Goal: Task Accomplishment & Management: Use online tool/utility

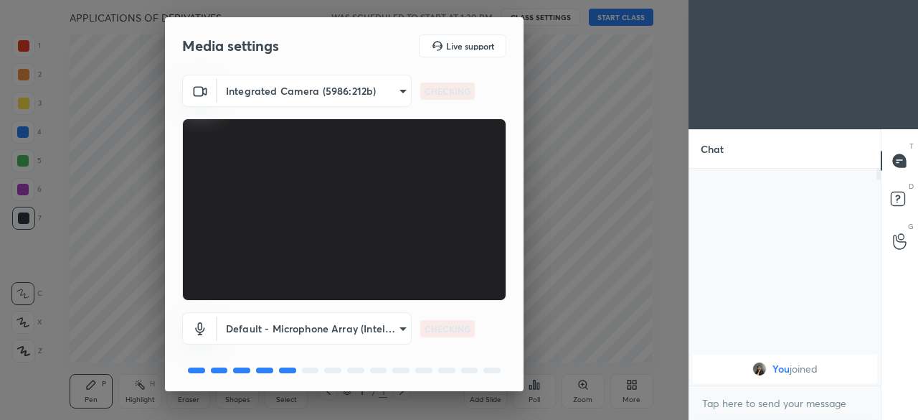
scroll to position [50, 0]
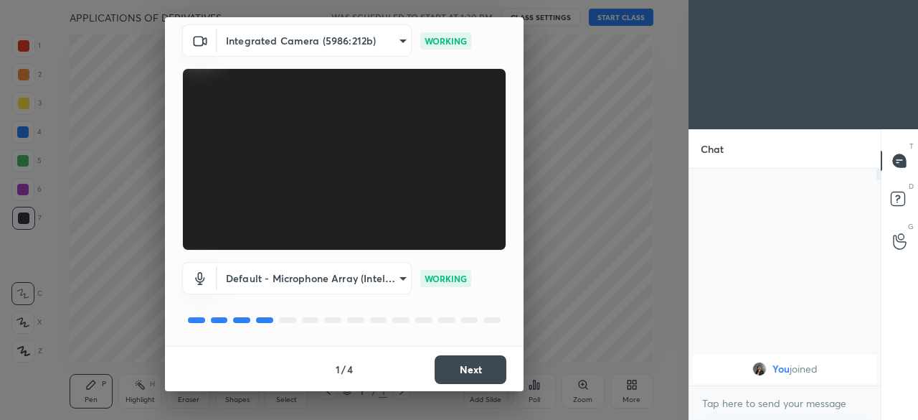
click at [466, 370] on button "Next" at bounding box center [471, 369] width 72 height 29
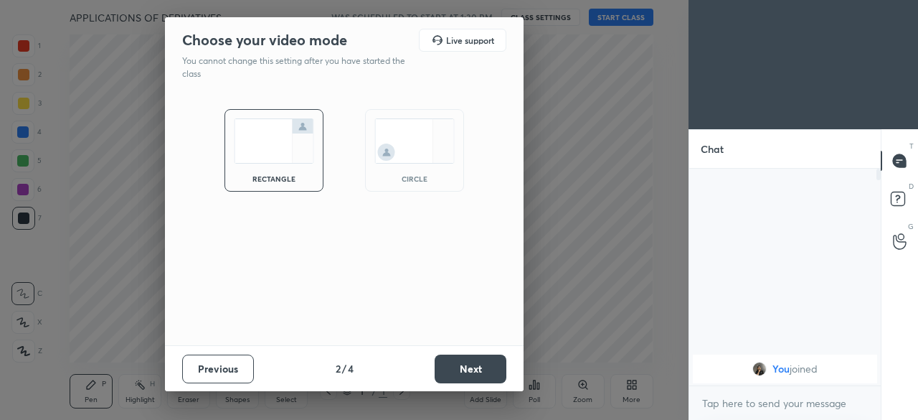
click at [420, 161] on img at bounding box center [414, 140] width 80 height 45
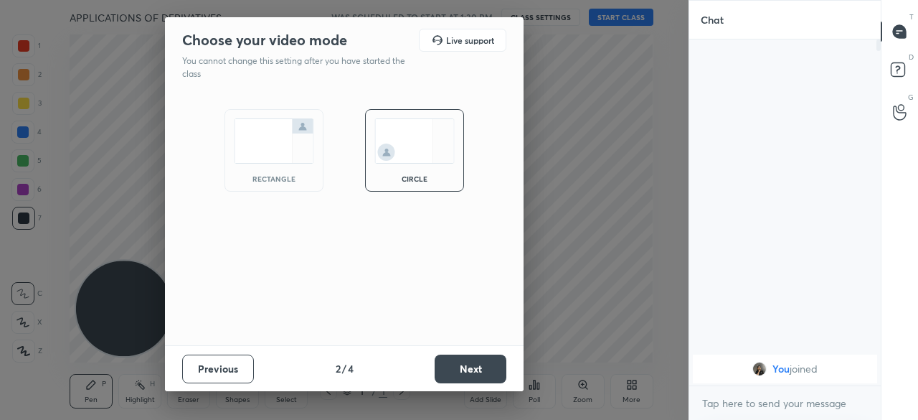
click at [476, 367] on button "Next" at bounding box center [471, 368] width 72 height 29
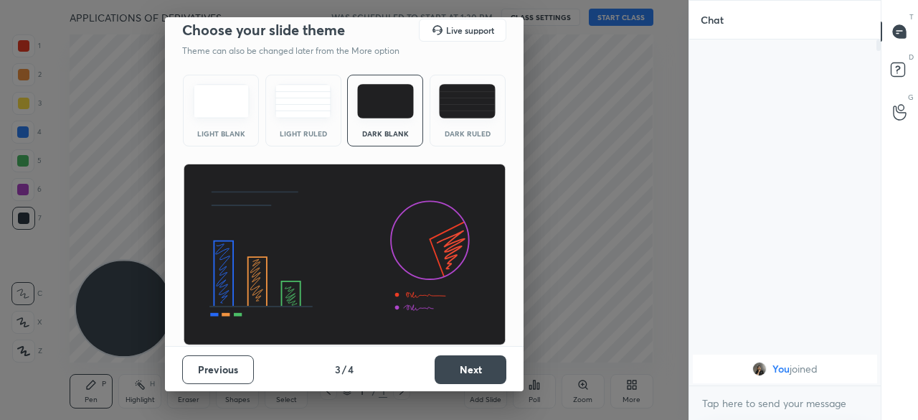
scroll to position [10, 0]
click at [463, 359] on button "Next" at bounding box center [471, 369] width 72 height 29
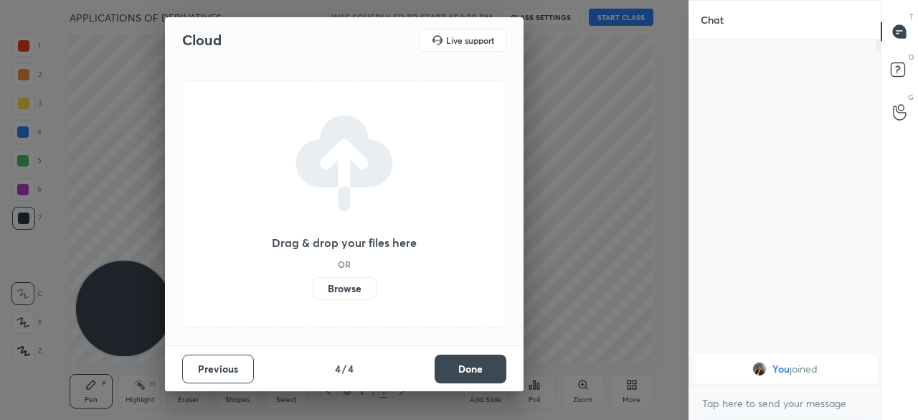
scroll to position [0, 0]
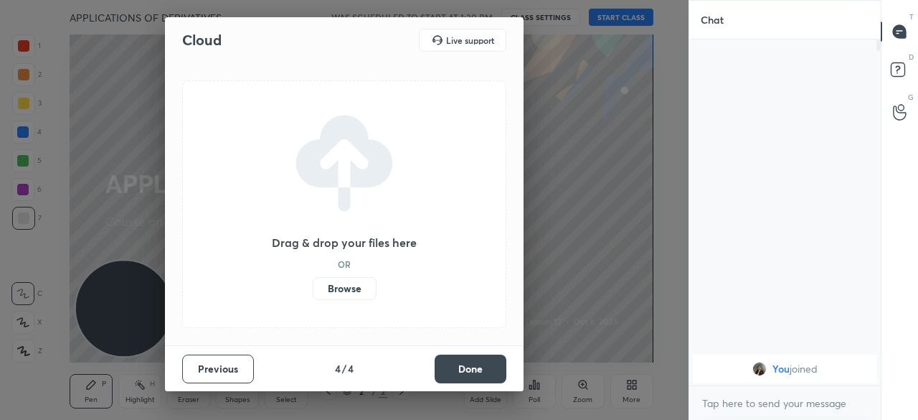
click at [346, 291] on label "Browse" at bounding box center [345, 288] width 64 height 23
click at [313, 291] on input "Browse" at bounding box center [313, 288] width 0 height 23
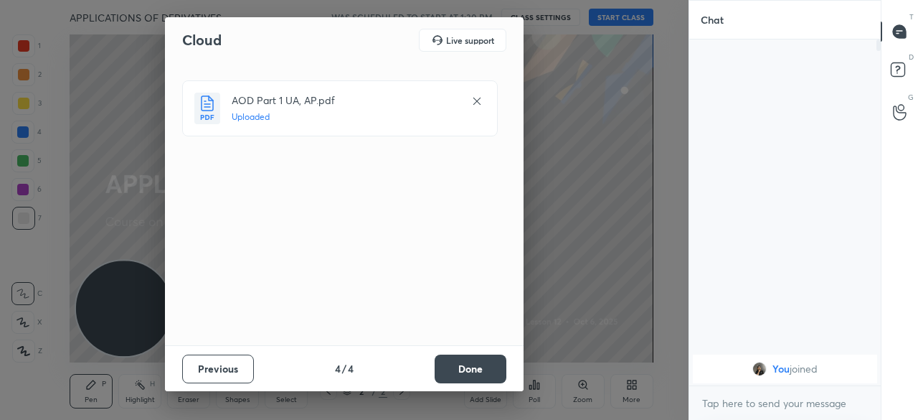
click at [462, 362] on button "Done" at bounding box center [471, 368] width 72 height 29
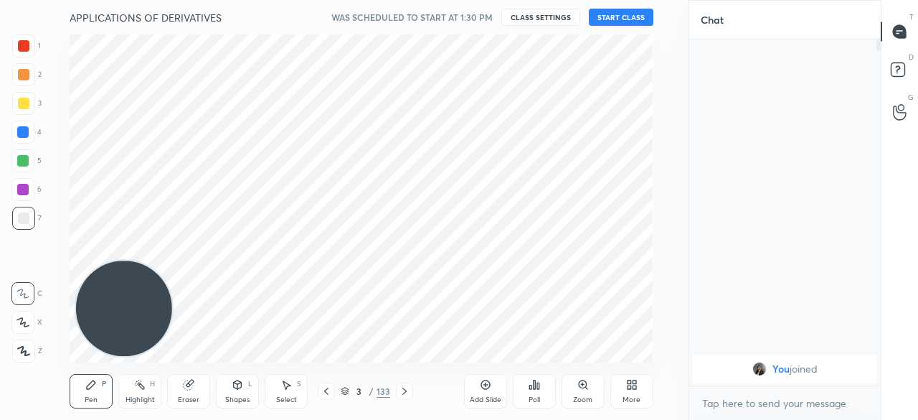
click at [635, 14] on button "START CLASS" at bounding box center [621, 17] width 65 height 17
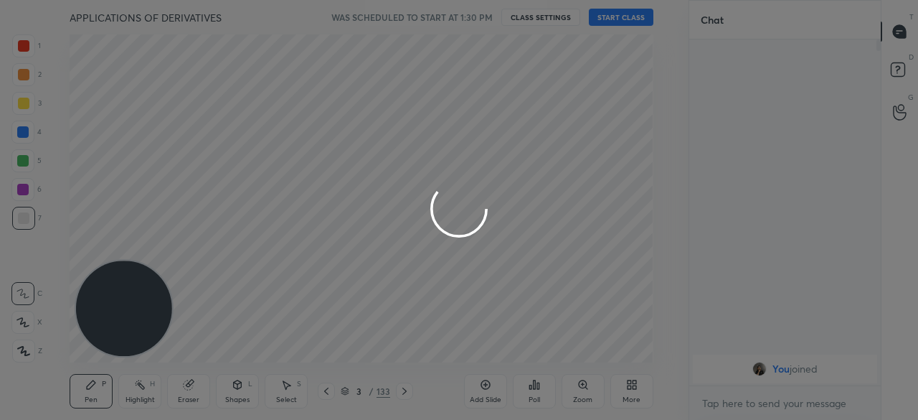
type textarea "x"
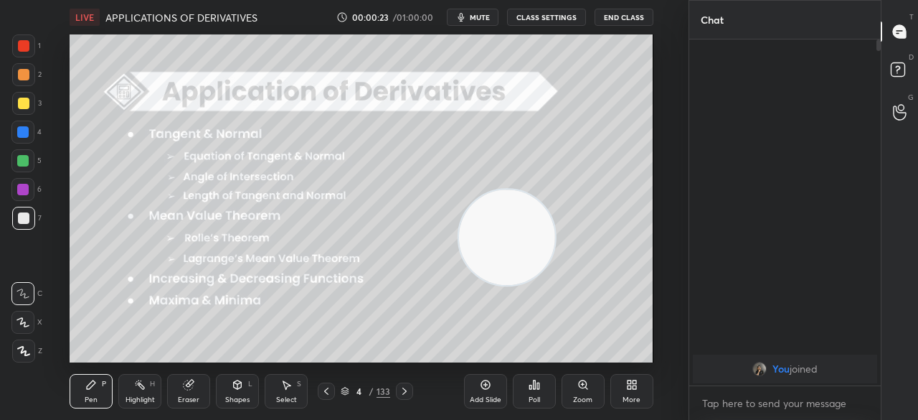
drag, startPoint x: 120, startPoint y: 302, endPoint x: 527, endPoint y: 231, distance: 412.9
click at [529, 231] on video at bounding box center [506, 236] width 95 height 95
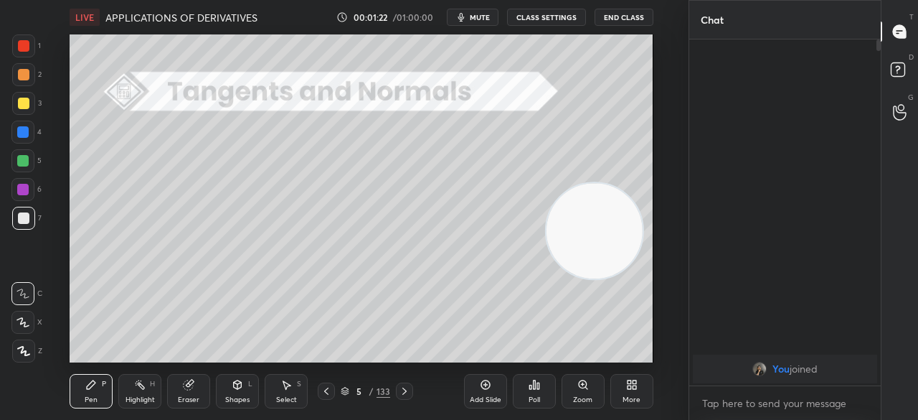
drag, startPoint x: 522, startPoint y: 240, endPoint x: 637, endPoint y: 231, distance: 115.2
click at [638, 231] on video at bounding box center [594, 230] width 95 height 95
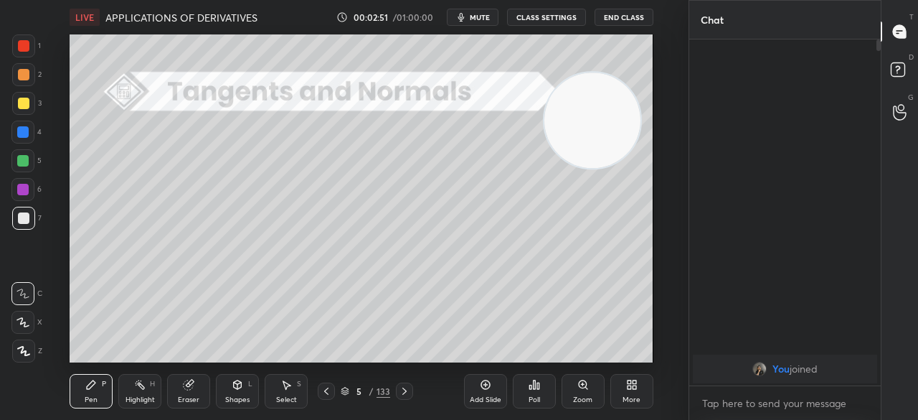
drag, startPoint x: 606, startPoint y: 223, endPoint x: 594, endPoint y: 133, distance: 91.2
click at [600, 130] on video at bounding box center [591, 119] width 95 height 95
click at [482, 388] on icon at bounding box center [485, 384] width 11 height 11
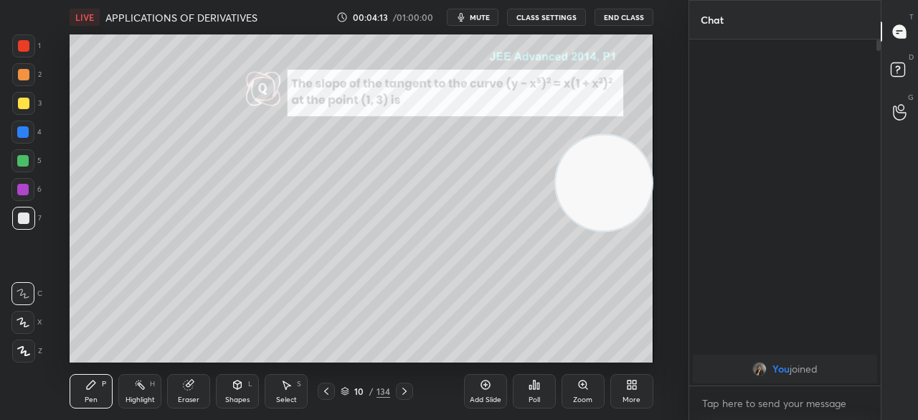
drag, startPoint x: 595, startPoint y: 108, endPoint x: 601, endPoint y: 164, distance: 56.3
click at [607, 169] on video at bounding box center [603, 182] width 95 height 95
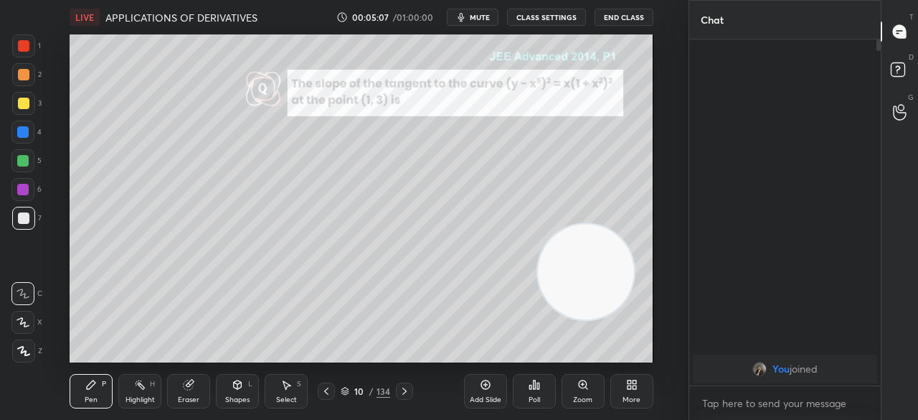
drag, startPoint x: 590, startPoint y: 225, endPoint x: 572, endPoint y: 277, distance: 55.4
click at [576, 286] on video at bounding box center [585, 271] width 95 height 95
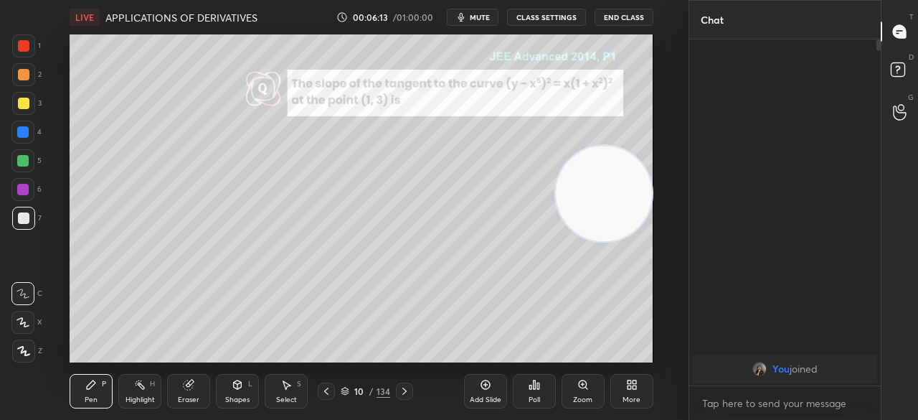
drag, startPoint x: 572, startPoint y: 283, endPoint x: 590, endPoint y: 227, distance: 58.5
click at [629, 188] on video at bounding box center [603, 193] width 95 height 95
click at [486, 18] on span "mute" at bounding box center [480, 17] width 20 height 10
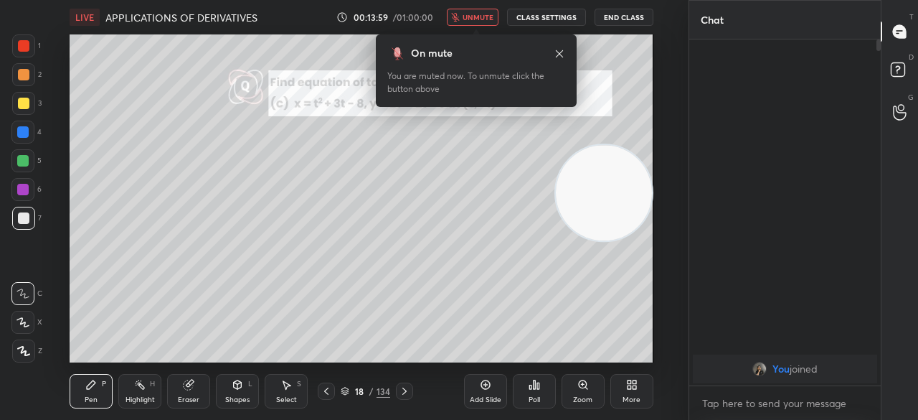
click at [481, 17] on span "unmute" at bounding box center [478, 17] width 31 height 10
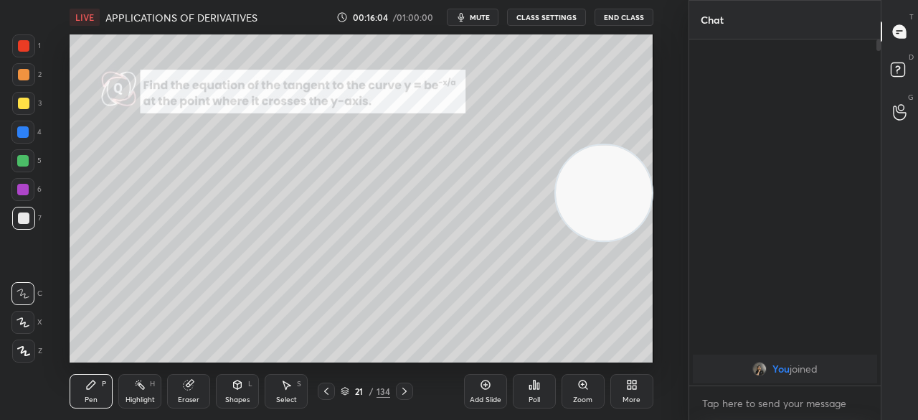
click at [191, 387] on icon at bounding box center [188, 384] width 9 height 9
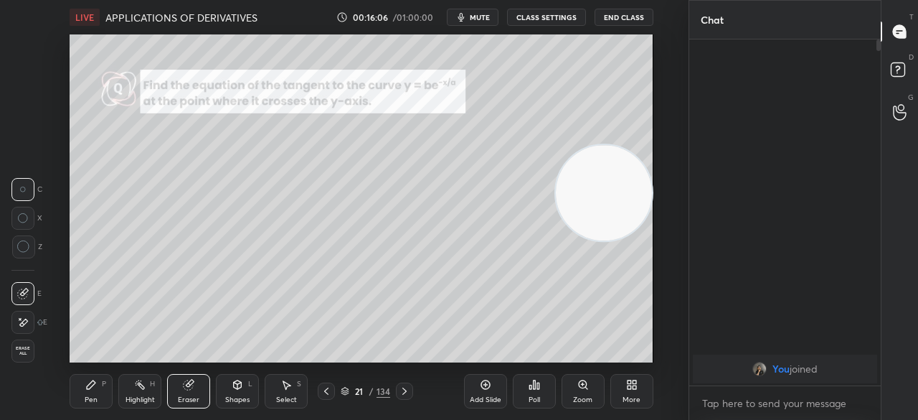
click at [23, 247] on icon at bounding box center [23, 246] width 13 height 13
click at [89, 386] on icon at bounding box center [91, 384] width 9 height 9
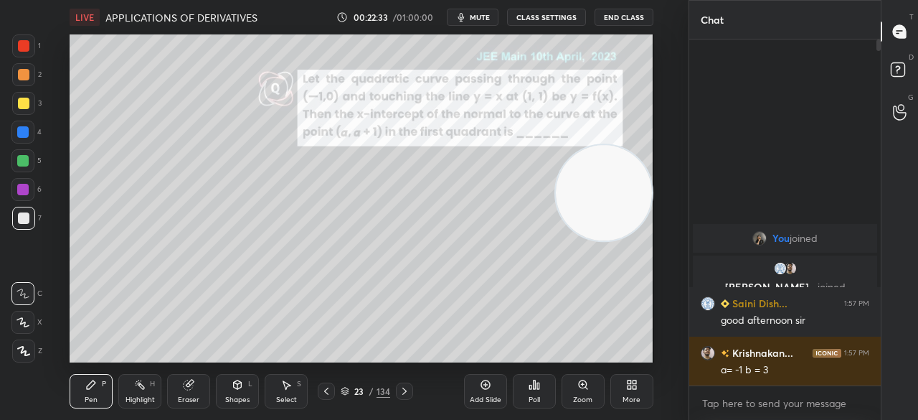
click at [486, 390] on div "Add Slide" at bounding box center [485, 391] width 43 height 34
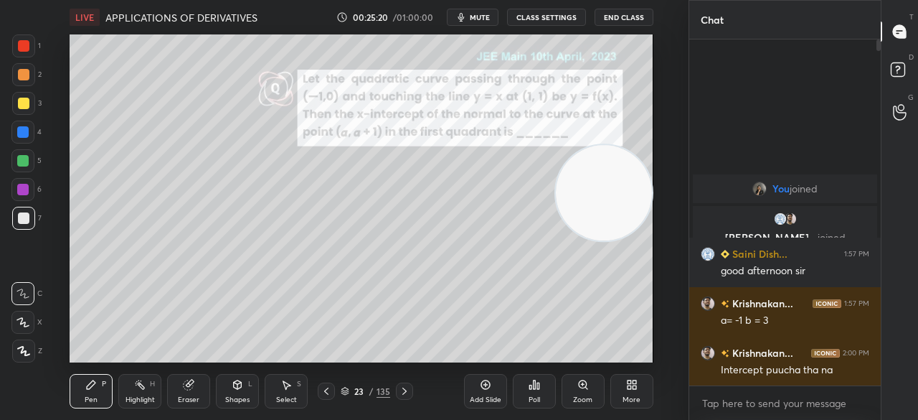
click at [483, 390] on div "Add Slide" at bounding box center [485, 391] width 43 height 34
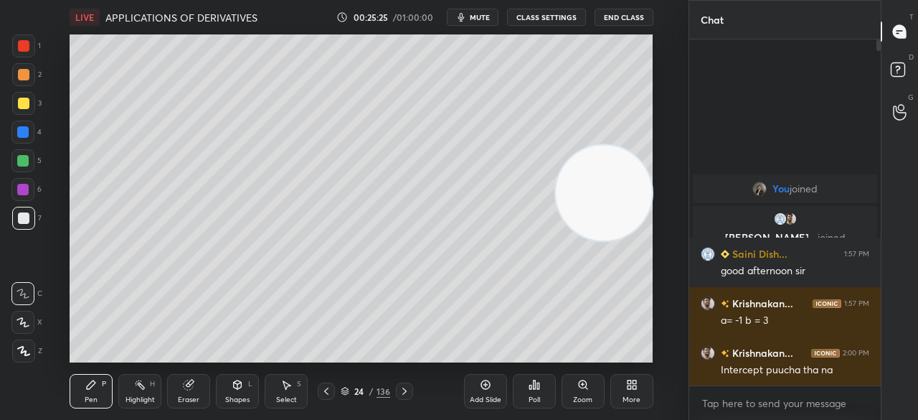
drag, startPoint x: 192, startPoint y: 385, endPoint x: 192, endPoint y: 375, distance: 9.3
click at [192, 385] on icon at bounding box center [188, 384] width 11 height 11
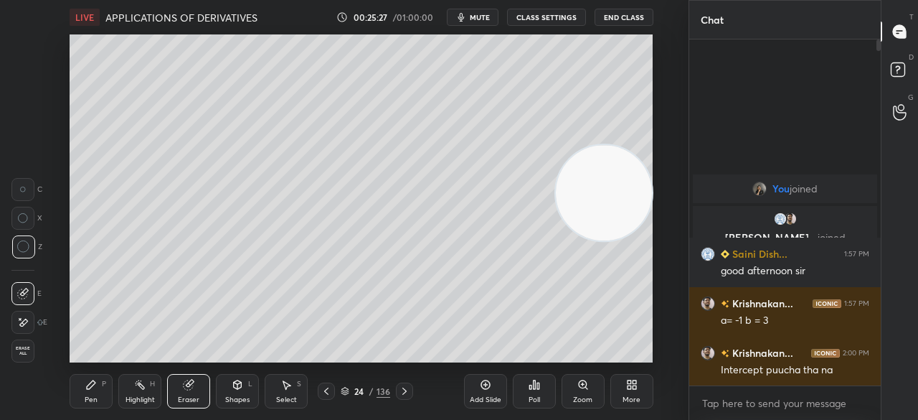
click at [96, 385] on div "Pen P" at bounding box center [91, 391] width 43 height 34
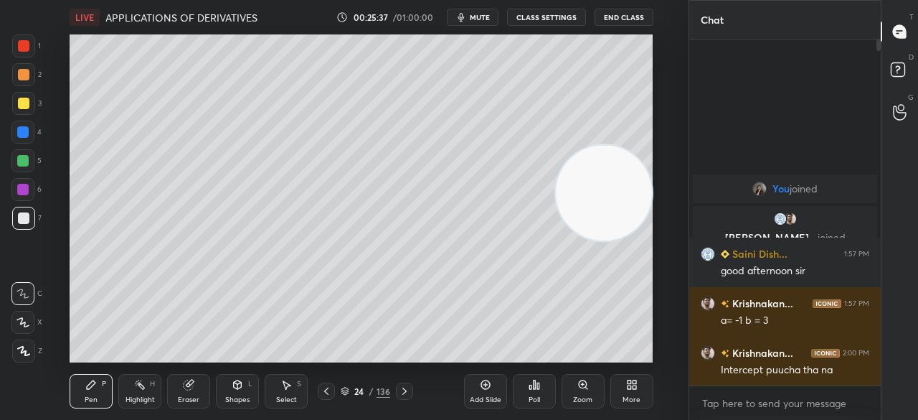
click at [486, 97] on div "LIVE APPLICATIONS OF DERIVATIVES 00:25:37 / 01:00:00 mute CLASS SETTINGS End Cl…" at bounding box center [361, 210] width 631 height 420
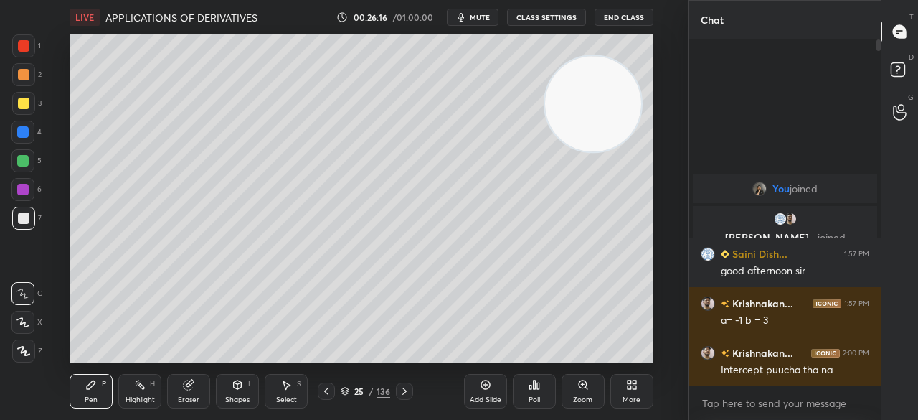
drag, startPoint x: 604, startPoint y: 196, endPoint x: 594, endPoint y: 121, distance: 76.0
click at [597, 117] on video at bounding box center [592, 103] width 95 height 95
drag, startPoint x: 190, startPoint y: 395, endPoint x: 193, endPoint y: 378, distance: 16.7
click at [188, 392] on div "Eraser" at bounding box center [188, 391] width 43 height 34
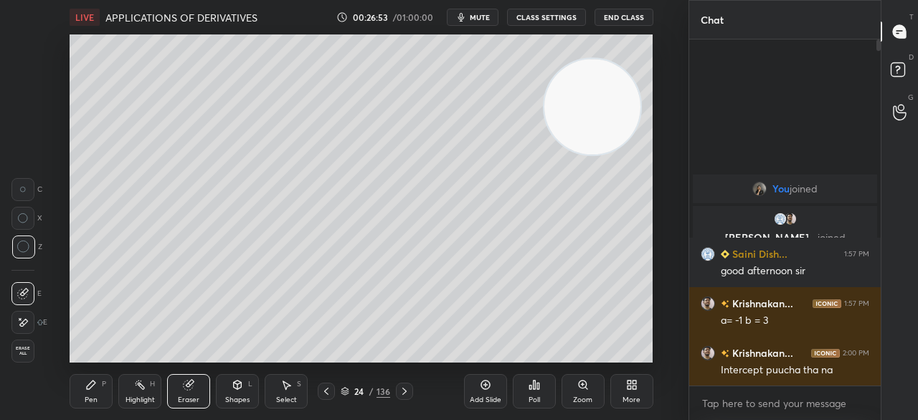
click at [93, 385] on icon at bounding box center [91, 384] width 9 height 9
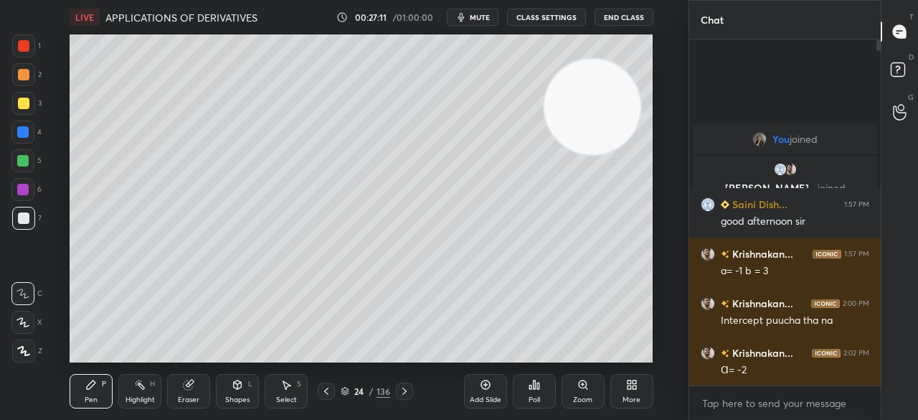
drag, startPoint x: 188, startPoint y: 382, endPoint x: 185, endPoint y: 373, distance: 9.8
click at [185, 380] on icon at bounding box center [188, 384] width 11 height 11
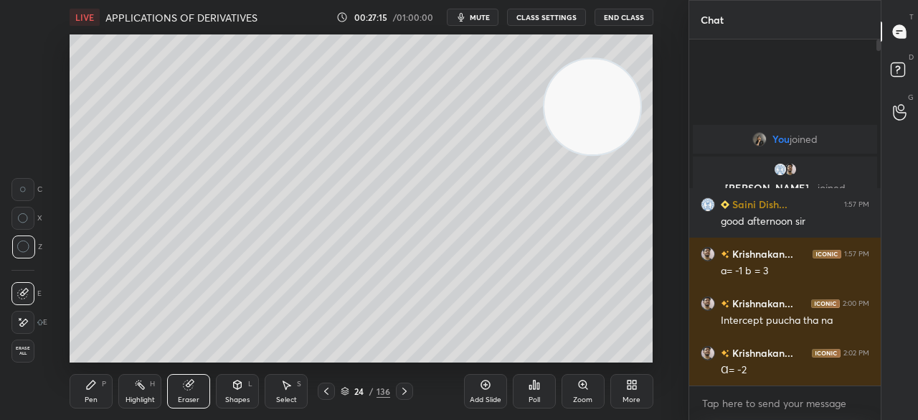
click at [88, 390] on icon at bounding box center [90, 384] width 11 height 11
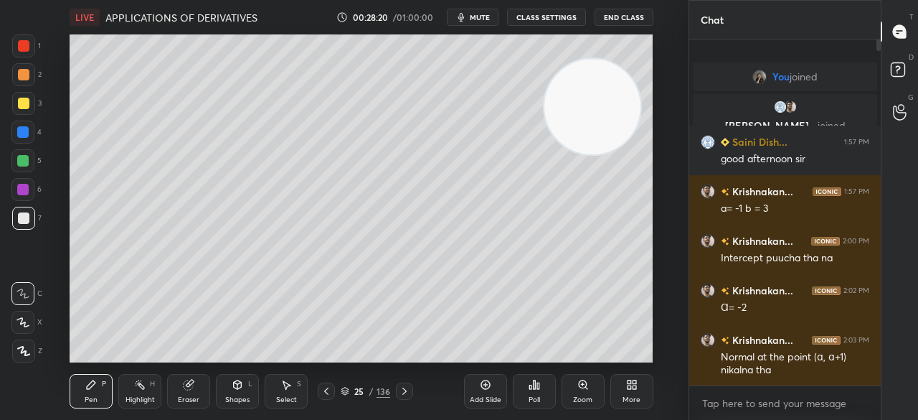
click at [257, 366] on div "LIVE APPLICATIONS OF DERIVATIVES 00:28:20 / 01:00:00 mute CLASS SETTINGS End Cl…" at bounding box center [361, 210] width 631 height 420
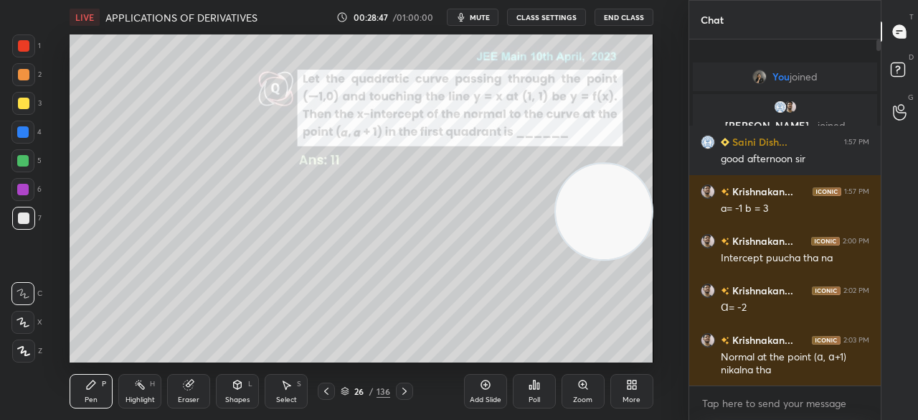
drag, startPoint x: 601, startPoint y: 98, endPoint x: 614, endPoint y: 198, distance: 101.3
click at [621, 206] on video at bounding box center [603, 211] width 95 height 95
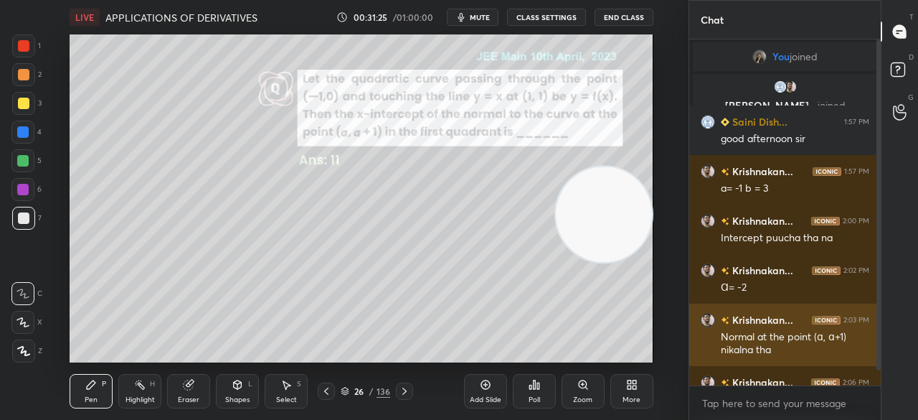
scroll to position [29, 0]
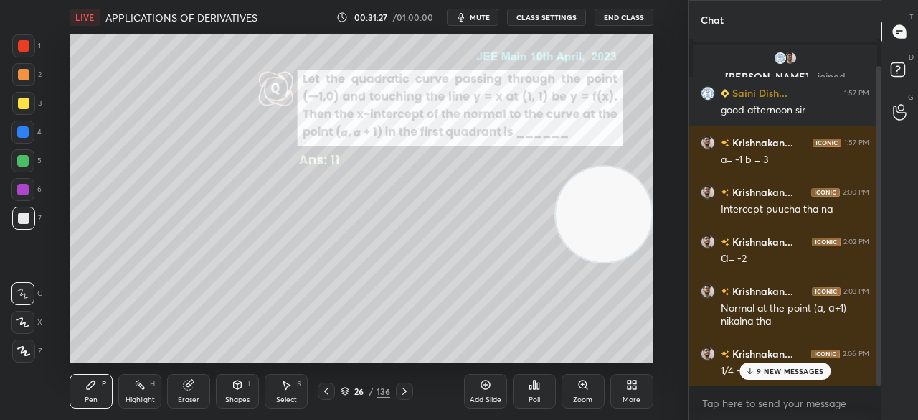
click at [776, 371] on p "9 NEW MESSAGES" at bounding box center [790, 371] width 67 height 9
click at [487, 389] on div "Add Slide" at bounding box center [485, 391] width 43 height 34
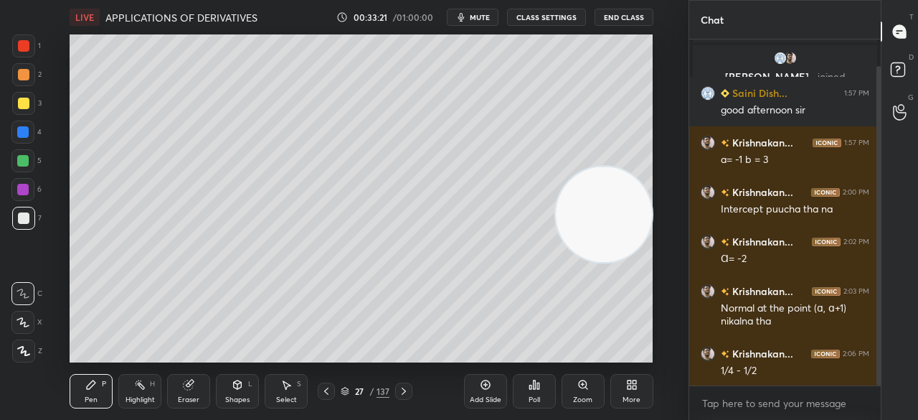
scroll to position [79, 0]
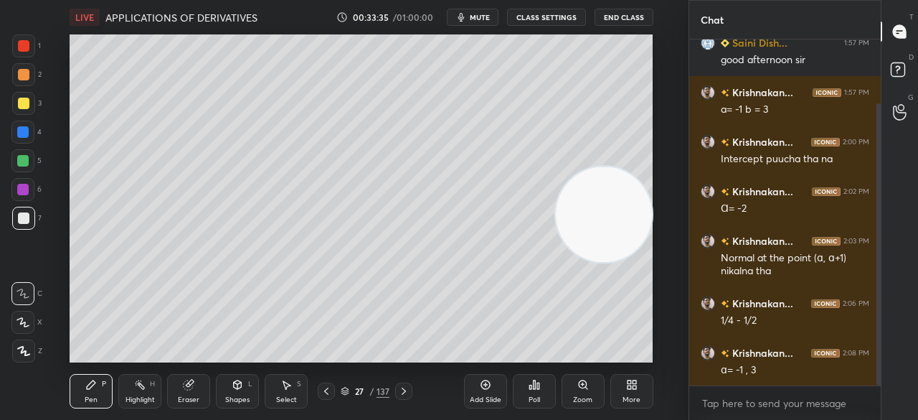
click at [212, 364] on div "LIVE APPLICATIONS OF DERIVATIVES 00:33:35 / 01:00:00 mute CLASS SETTINGS End Cl…" at bounding box center [361, 210] width 631 height 420
click at [233, 369] on div "LIVE APPLICATIONS OF DERIVATIVES 00:33:36 / 01:00:00 mute CLASS SETTINGS End Cl…" at bounding box center [361, 210] width 631 height 420
click at [212, 379] on div "LIVE APPLICATIONS OF DERIVATIVES 00:33:36 / 01:00:00 mute CLASS SETTINGS End Cl…" at bounding box center [361, 210] width 631 height 420
click at [216, 375] on div "LIVE APPLICATIONS OF DERIVATIVES 00:33:39 / 01:00:00 mute CLASS SETTINGS End Cl…" at bounding box center [361, 210] width 631 height 420
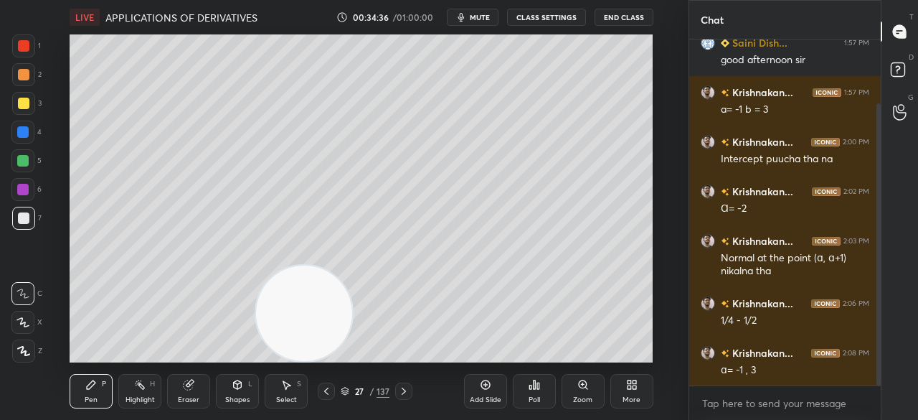
drag, startPoint x: 600, startPoint y: 222, endPoint x: 298, endPoint y: 410, distance: 355.7
click at [298, 410] on div "LIVE APPLICATIONS OF DERIVATIVES 00:34:36 / 01:00:00 mute CLASS SETTINGS End Cl…" at bounding box center [361, 210] width 631 height 420
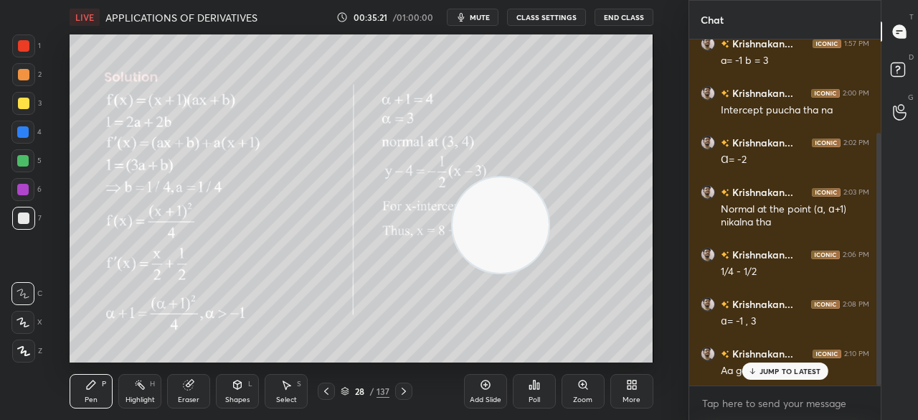
drag, startPoint x: 311, startPoint y: 324, endPoint x: 502, endPoint y: 237, distance: 210.0
click at [504, 240] on video at bounding box center [500, 224] width 95 height 95
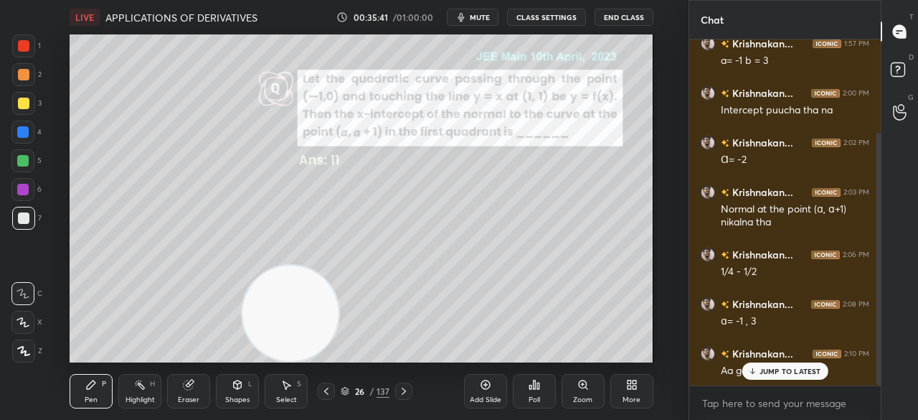
drag, startPoint x: 494, startPoint y: 222, endPoint x: 258, endPoint y: 321, distance: 255.3
click at [254, 335] on video at bounding box center [289, 312] width 95 height 95
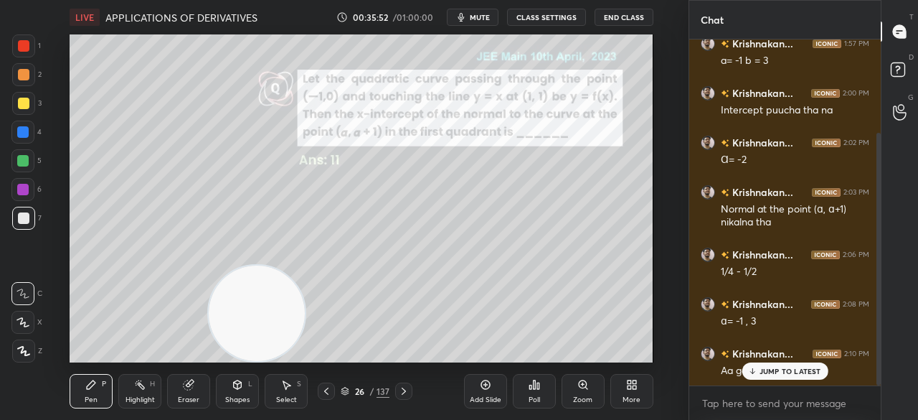
scroll to position [178, 0]
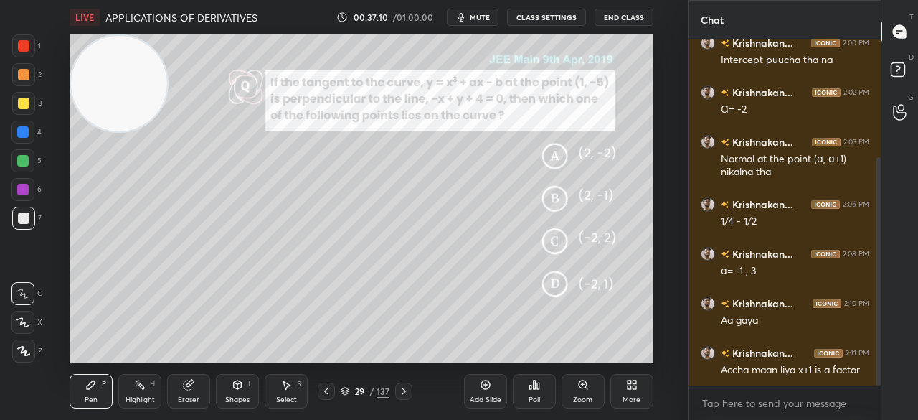
drag, startPoint x: 255, startPoint y: 319, endPoint x: 47, endPoint y: 93, distance: 306.1
click at [55, 90] on div "Setting up your live class Poll for secs No correct answer Start poll" at bounding box center [361, 198] width 631 height 328
click at [27, 106] on div at bounding box center [23, 103] width 11 height 11
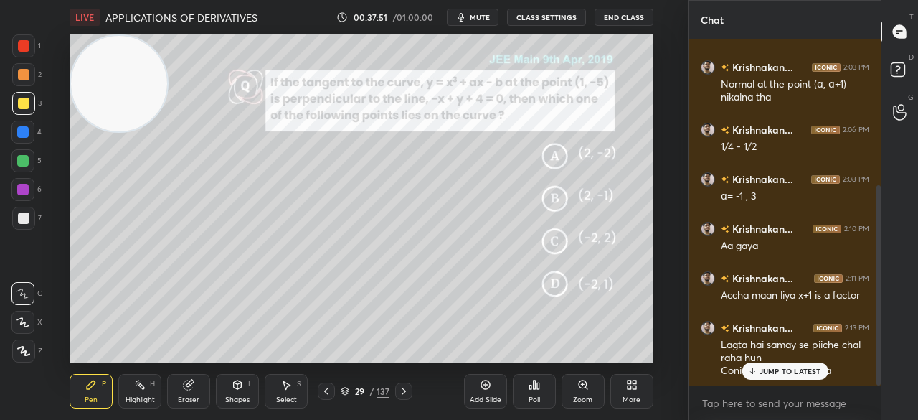
click at [786, 364] on div "JUMP TO LATEST" at bounding box center [785, 370] width 86 height 17
click at [184, 384] on icon at bounding box center [188, 384] width 9 height 9
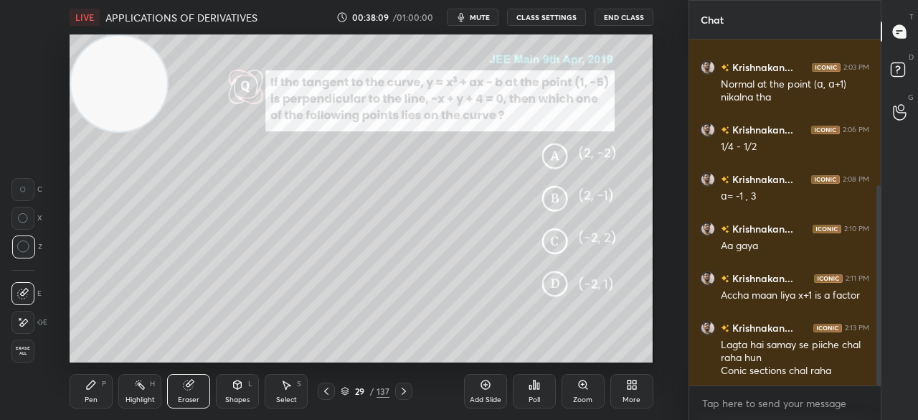
click at [100, 383] on div "Pen P" at bounding box center [91, 391] width 43 height 34
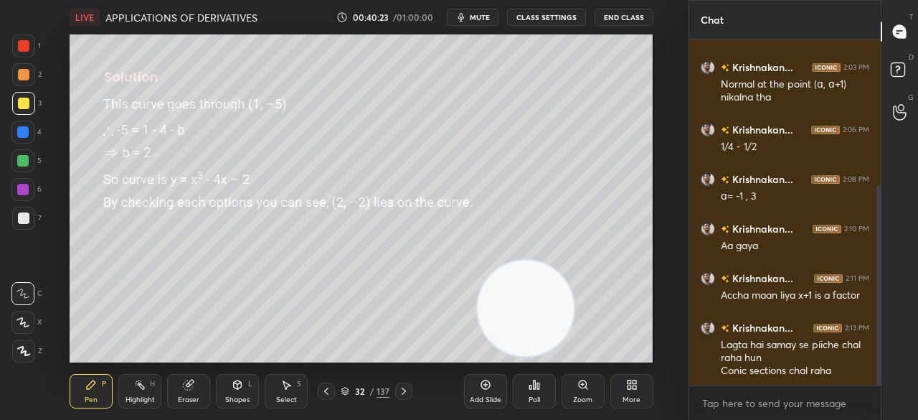
drag, startPoint x: 123, startPoint y: 171, endPoint x: 506, endPoint y: 312, distance: 408.7
click at [514, 326] on video at bounding box center [525, 307] width 95 height 95
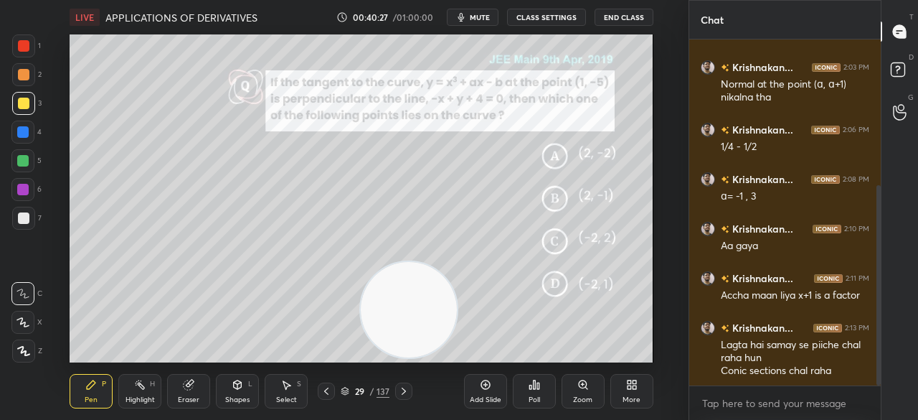
drag, startPoint x: 517, startPoint y: 315, endPoint x: 403, endPoint y: 318, distance: 114.1
click at [404, 316] on video at bounding box center [408, 309] width 95 height 95
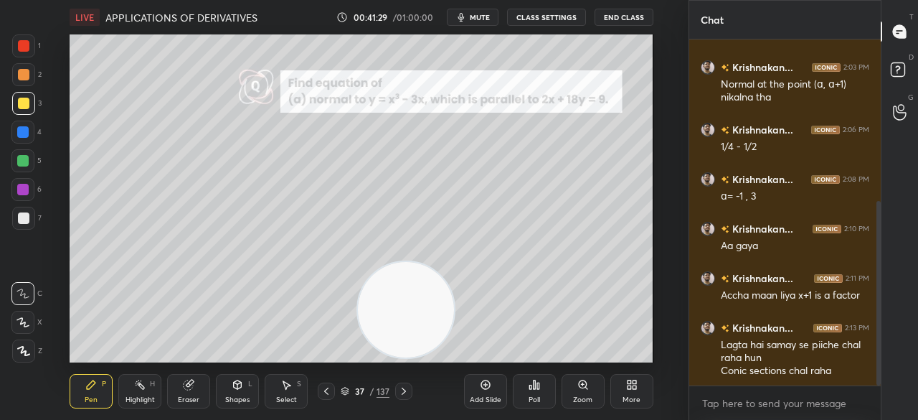
scroll to position [303, 0]
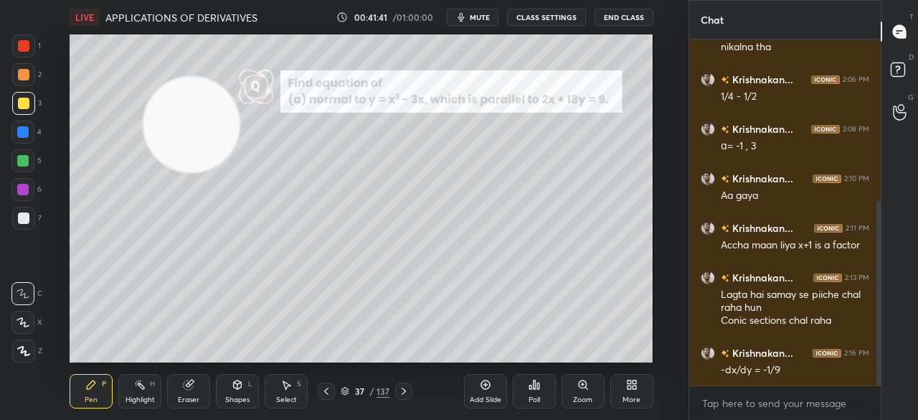
drag, startPoint x: 392, startPoint y: 303, endPoint x: 183, endPoint y: 117, distance: 279.9
click at [183, 117] on video at bounding box center [190, 124] width 95 height 95
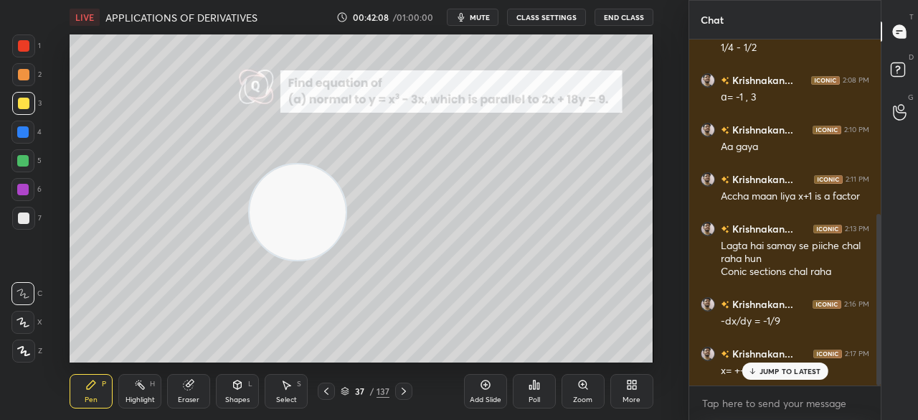
drag, startPoint x: 217, startPoint y: 149, endPoint x: 571, endPoint y: 226, distance: 361.9
click at [345, 232] on video at bounding box center [297, 211] width 95 height 95
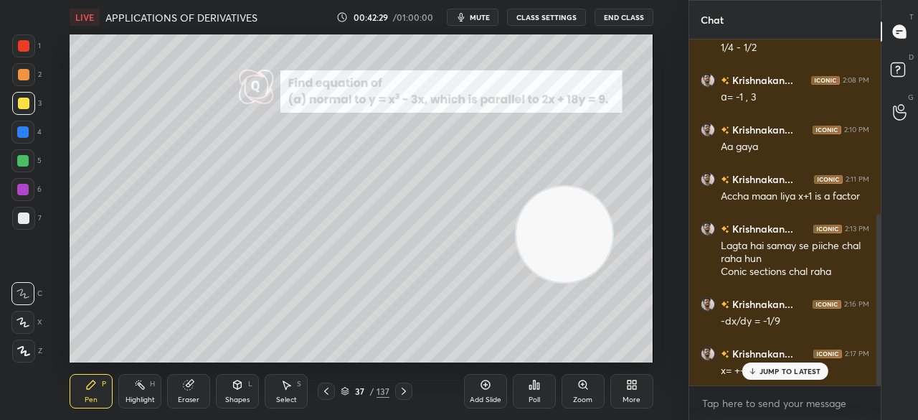
click at [62, 85] on div "Setting up your live class Poll for secs No correct answer Start poll" at bounding box center [361, 198] width 631 height 328
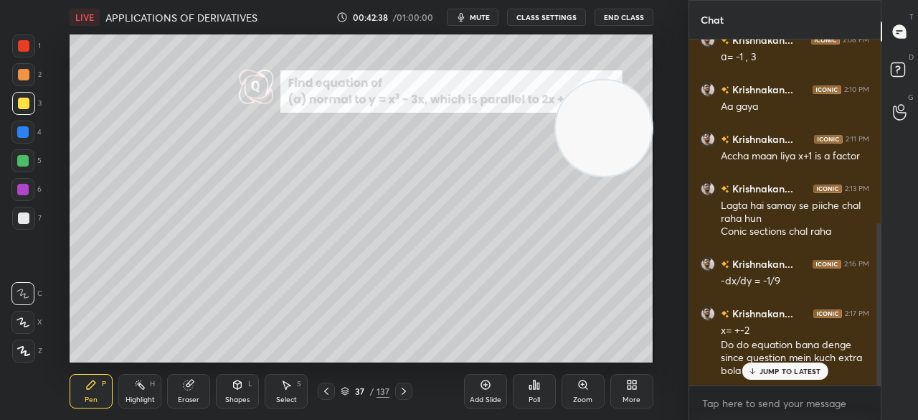
drag, startPoint x: 565, startPoint y: 227, endPoint x: 600, endPoint y: 131, distance: 102.6
click at [603, 131] on video at bounding box center [603, 127] width 95 height 95
click at [478, 351] on div "LIVE APPLICATIONS OF DERIVATIVES 00:42:50 / 01:00:00 mute CLASS SETTINGS End Cl…" at bounding box center [361, 210] width 631 height 420
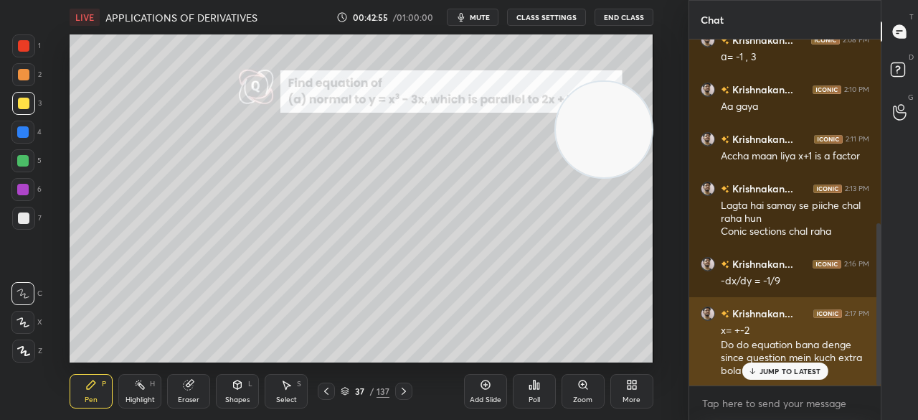
click at [780, 369] on p "JUMP TO LATEST" at bounding box center [791, 371] width 62 height 9
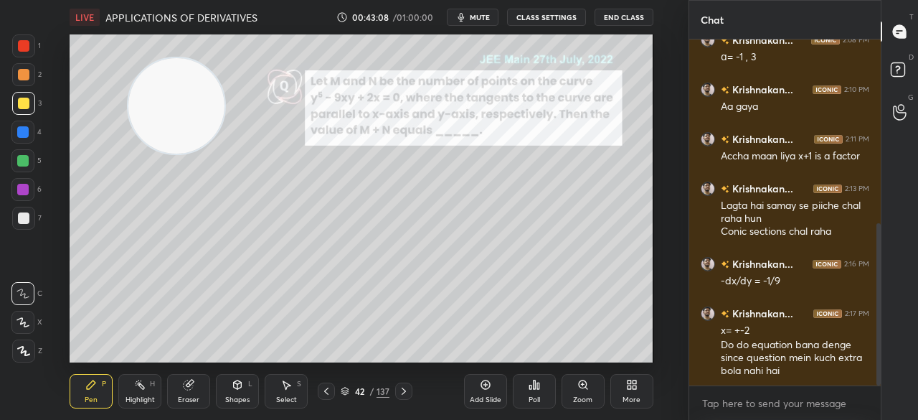
drag, startPoint x: 535, startPoint y: 186, endPoint x: 181, endPoint y: 133, distance: 358.3
click at [181, 133] on video at bounding box center [175, 105] width 95 height 95
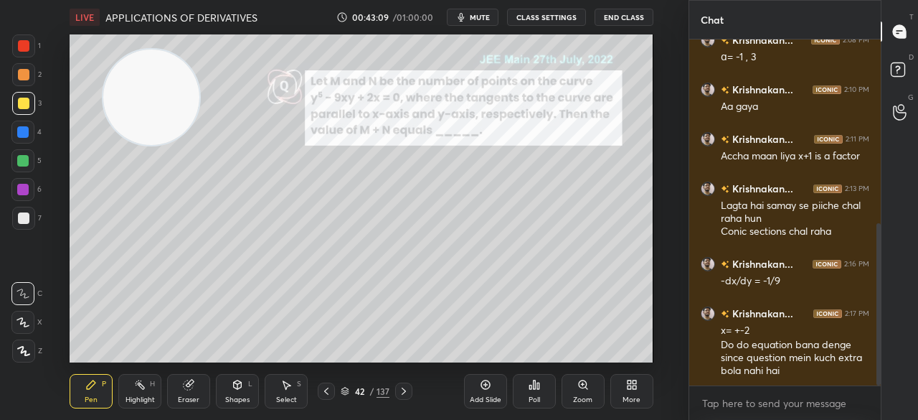
drag, startPoint x: 177, startPoint y: 118, endPoint x: 164, endPoint y: 114, distance: 14.1
click at [165, 114] on video at bounding box center [150, 96] width 95 height 95
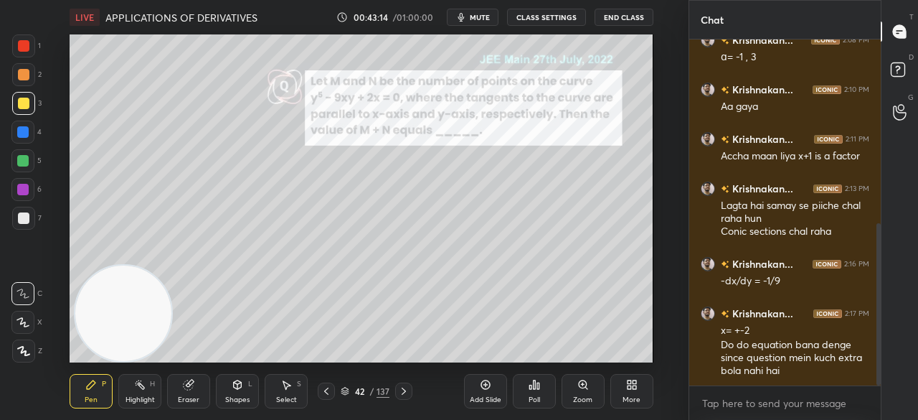
drag, startPoint x: 142, startPoint y: 138, endPoint x: 110, endPoint y: 329, distance: 194.1
click at [115, 338] on video at bounding box center [122, 312] width 95 height 95
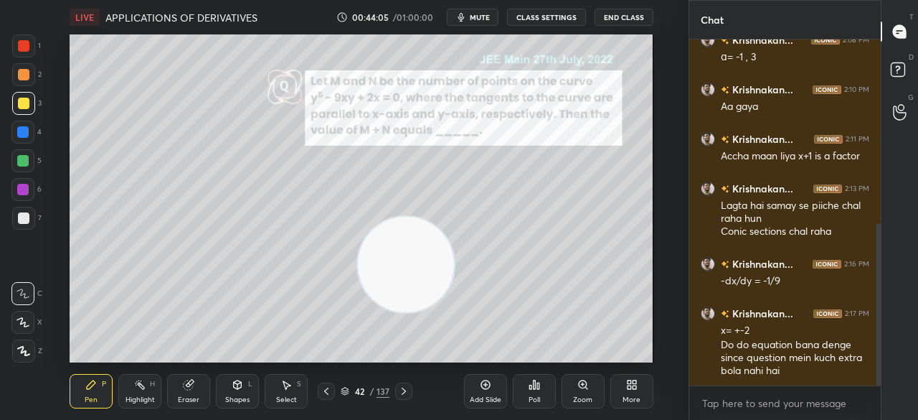
drag, startPoint x: 123, startPoint y: 298, endPoint x: 442, endPoint y: 240, distance: 324.5
click at [453, 246] on video at bounding box center [405, 264] width 95 height 95
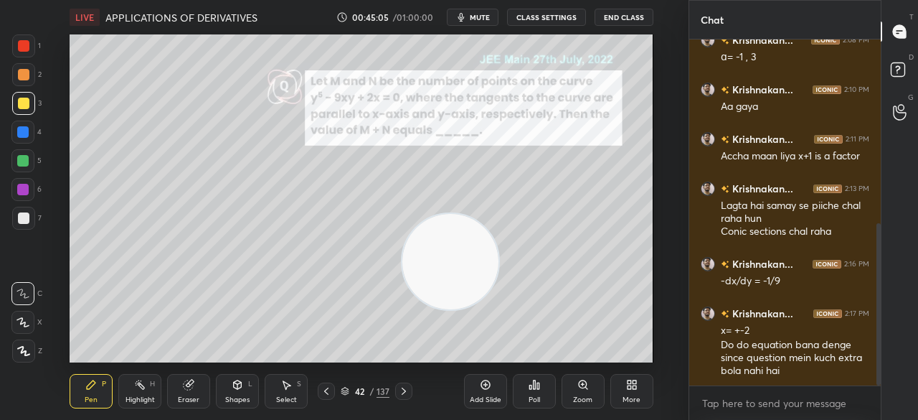
drag, startPoint x: 479, startPoint y: 322, endPoint x: 496, endPoint y: 354, distance: 36.6
click at [496, 354] on div "LIVE APPLICATIONS OF DERIVATIVES 00:45:05 / 01:00:00 mute CLASS SETTINGS End Cl…" at bounding box center [361, 210] width 631 height 420
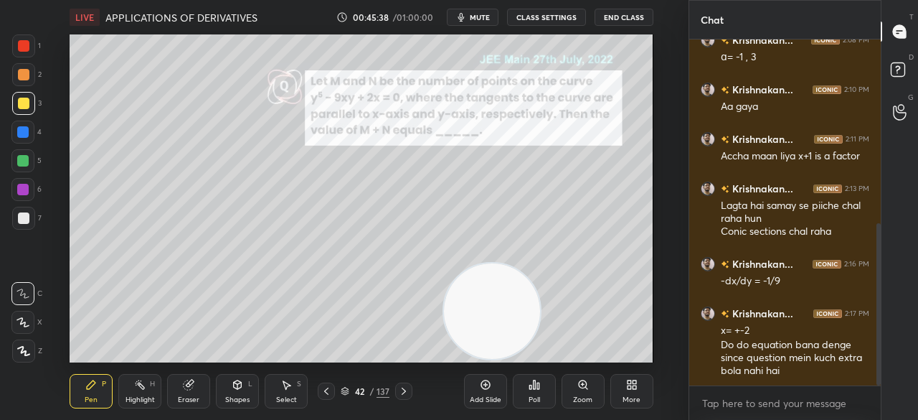
drag, startPoint x: 468, startPoint y: 330, endPoint x: 595, endPoint y: 302, distance: 130.0
click at [539, 301] on video at bounding box center [491, 310] width 95 height 95
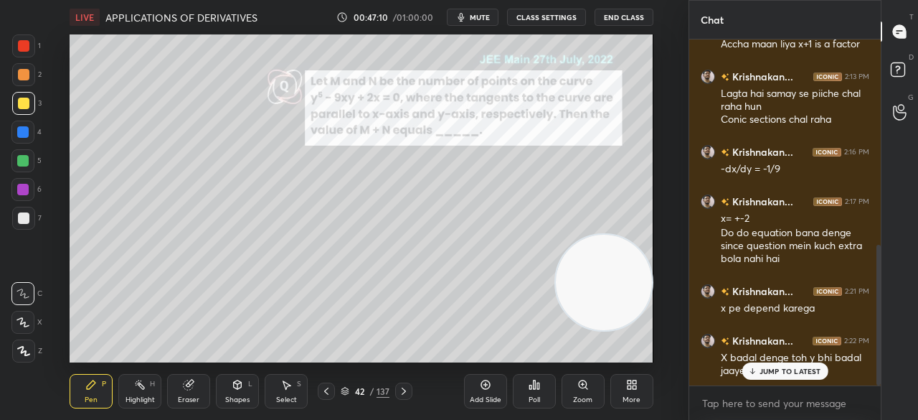
scroll to position [518, 0]
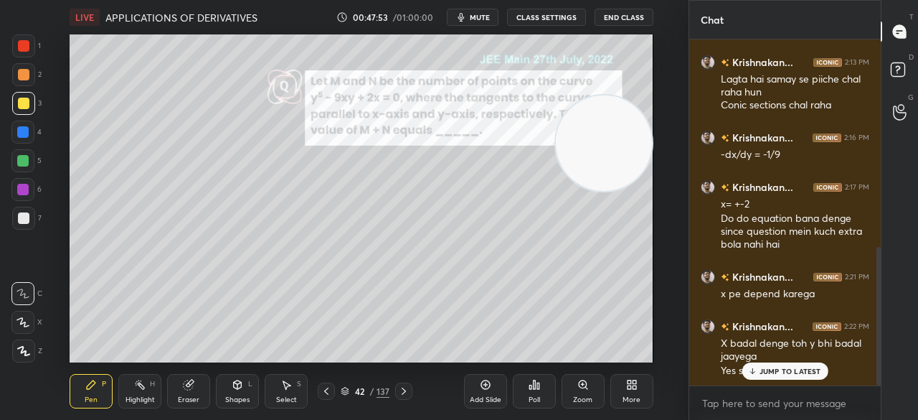
drag, startPoint x: 605, startPoint y: 278, endPoint x: 604, endPoint y: 161, distance: 116.2
click at [608, 146] on video at bounding box center [603, 142] width 95 height 95
click at [185, 389] on icon at bounding box center [188, 384] width 9 height 9
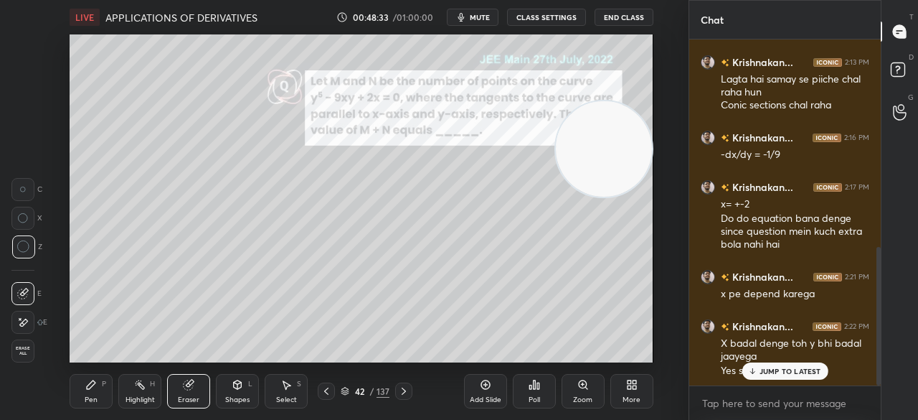
click at [99, 389] on div "Pen P" at bounding box center [91, 391] width 43 height 34
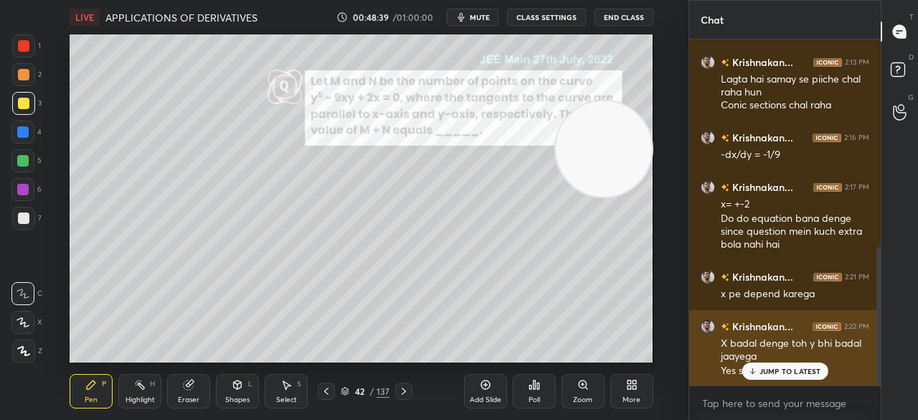
click at [773, 369] on p "JUMP TO LATEST" at bounding box center [791, 371] width 62 height 9
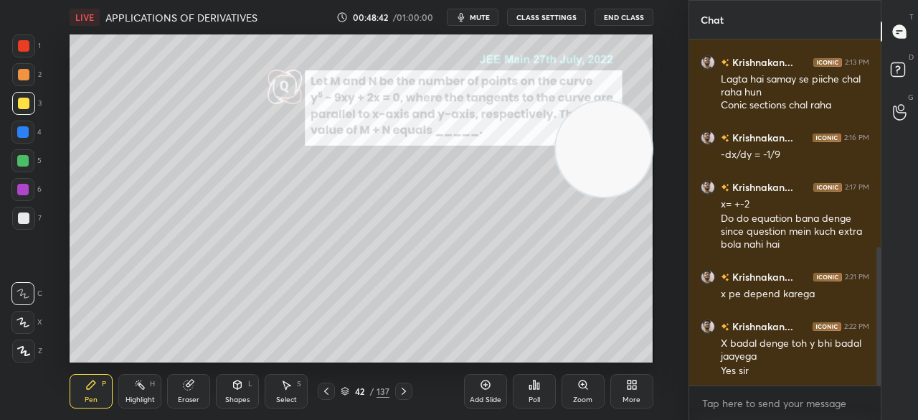
drag, startPoint x: 189, startPoint y: 393, endPoint x: 208, endPoint y: 390, distance: 19.7
click at [194, 393] on div "Eraser" at bounding box center [188, 391] width 43 height 34
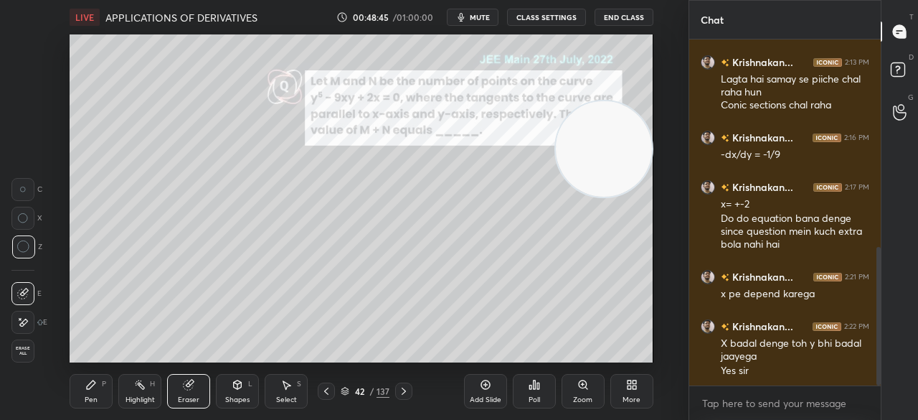
click at [90, 388] on icon at bounding box center [91, 384] width 9 height 9
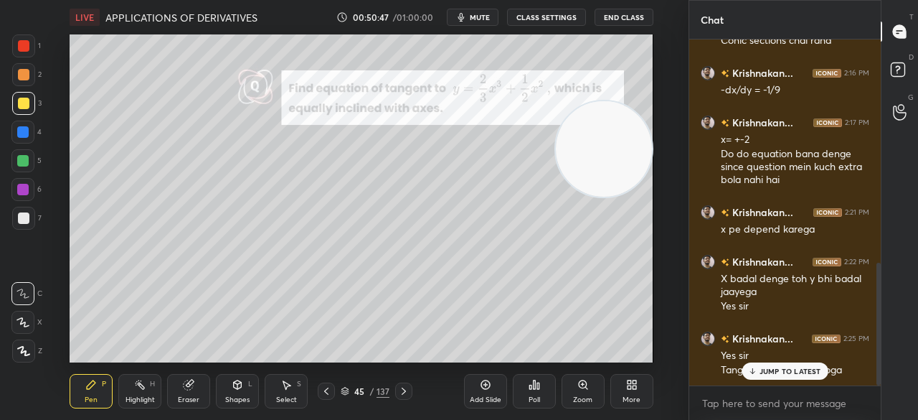
scroll to position [631, 0]
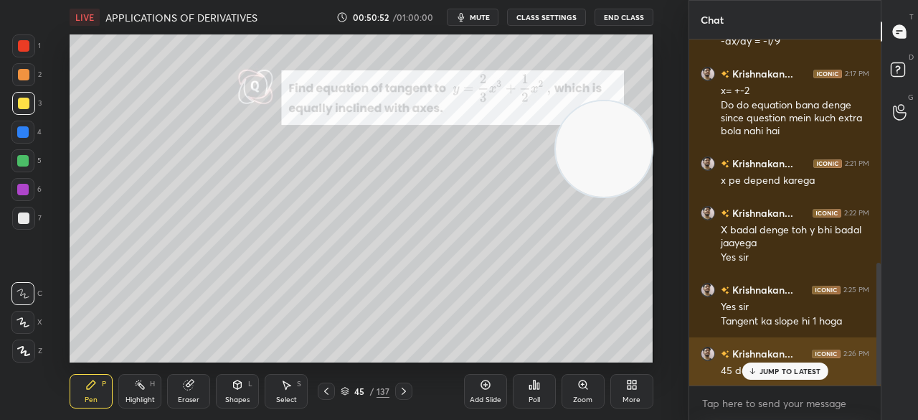
click at [785, 367] on p "JUMP TO LATEST" at bounding box center [791, 371] width 62 height 9
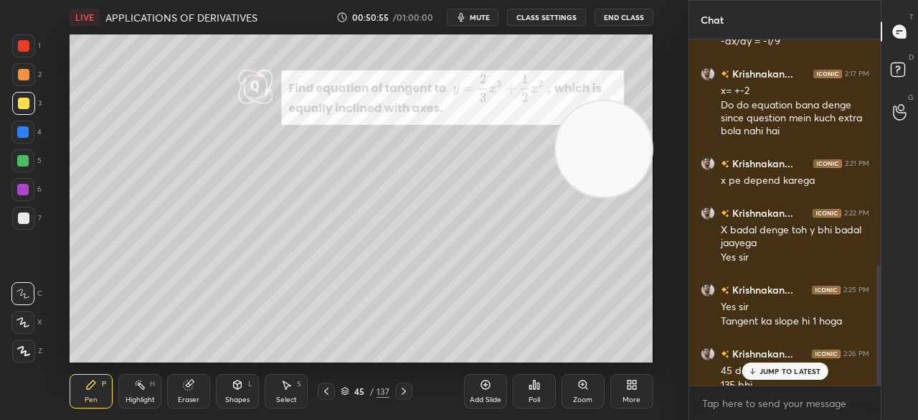
scroll to position [646, 0]
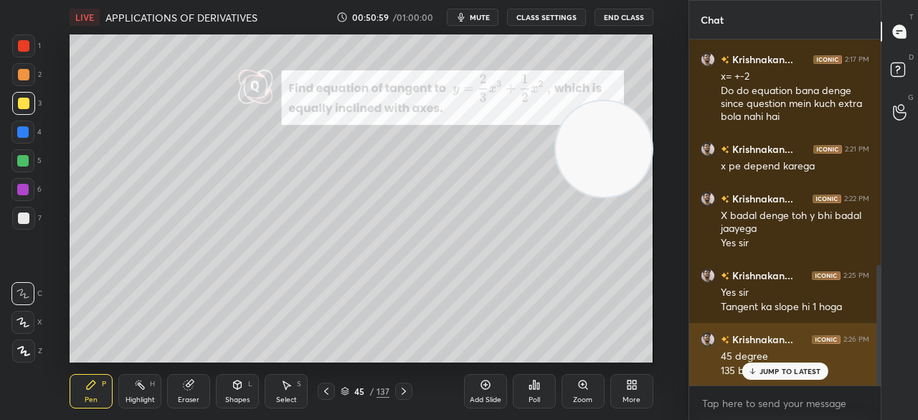
click at [783, 370] on p "JUMP TO LATEST" at bounding box center [791, 371] width 62 height 9
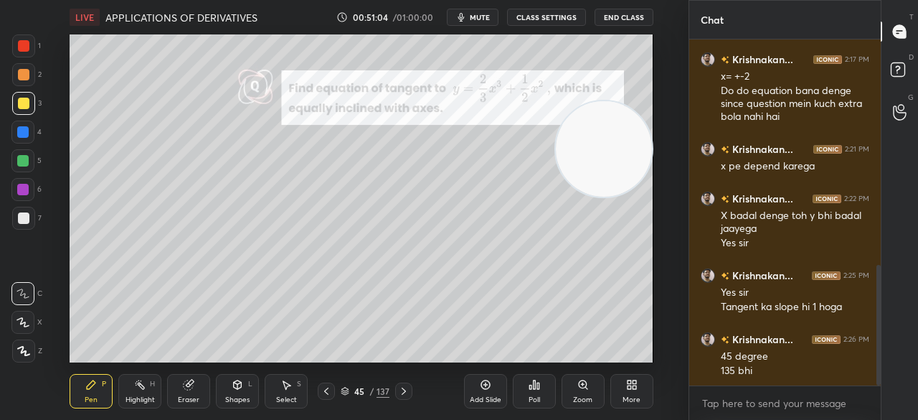
click at [192, 390] on div "Eraser" at bounding box center [188, 391] width 43 height 34
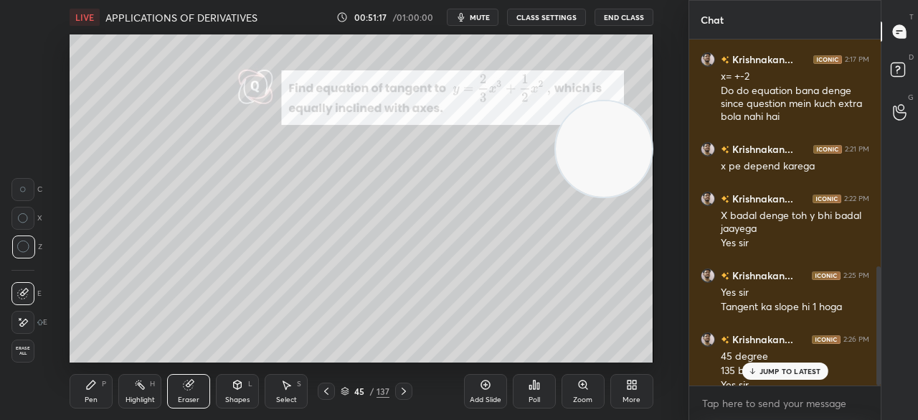
scroll to position [660, 0]
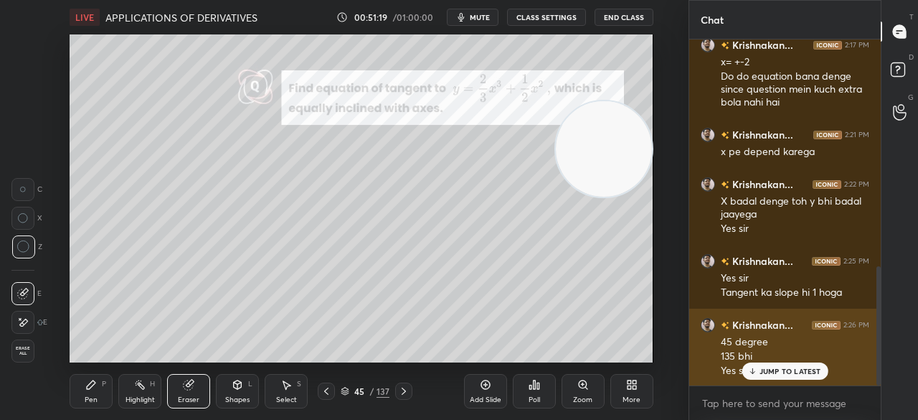
click at [786, 371] on p "JUMP TO LATEST" at bounding box center [791, 371] width 62 height 9
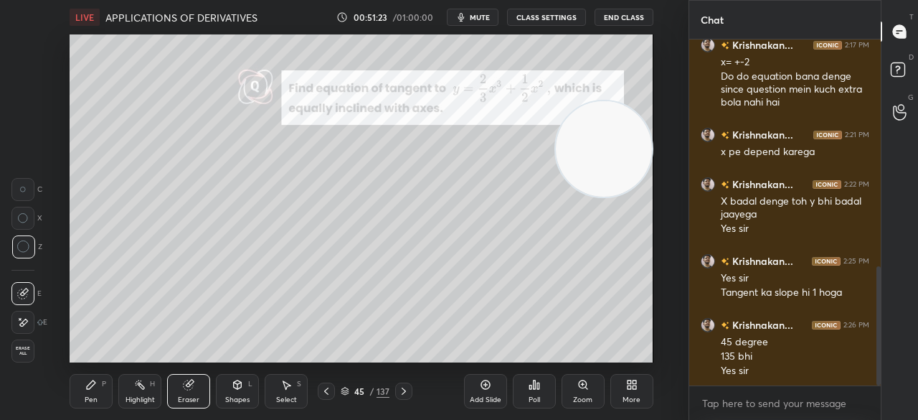
click at [382, 394] on div "137" at bounding box center [383, 391] width 13 height 13
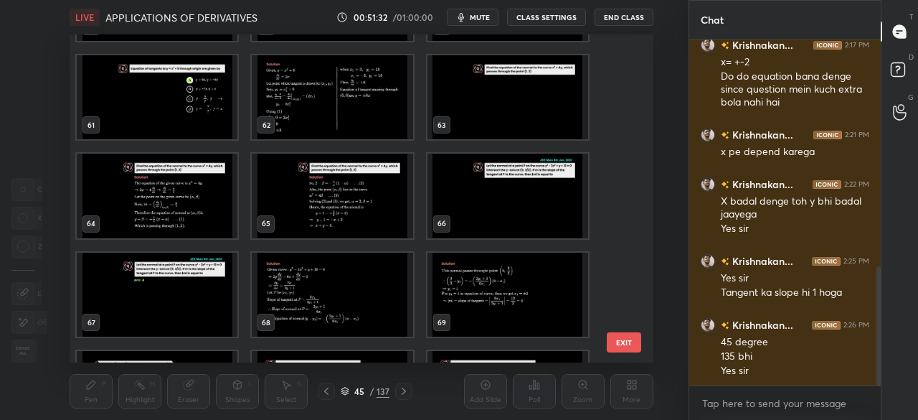
scroll to position [1931, 0]
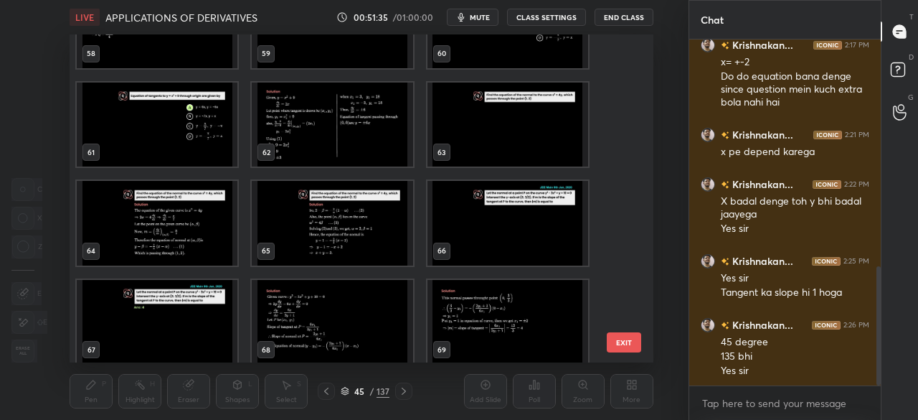
click at [629, 22] on button "End Class" at bounding box center [624, 17] width 59 height 17
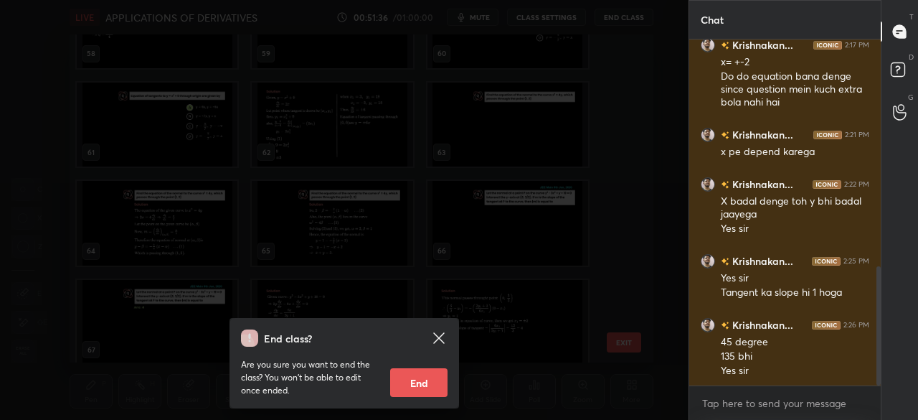
click at [420, 392] on button "End" at bounding box center [418, 382] width 57 height 29
type textarea "x"
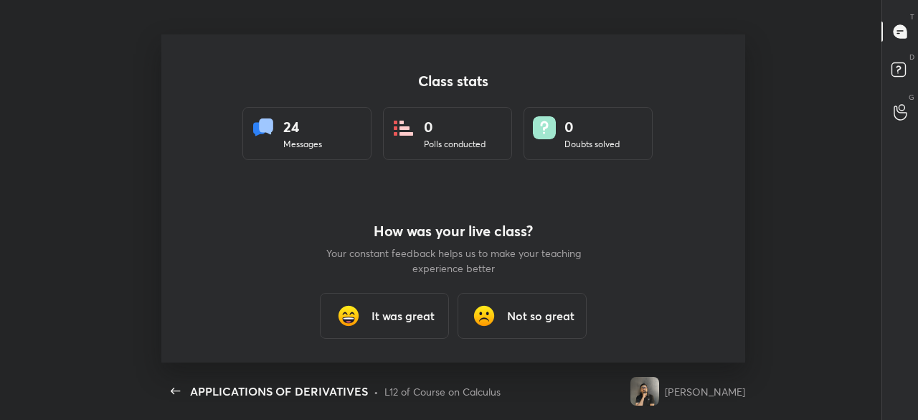
scroll to position [0, 0]
